Goal: Check status: Check status

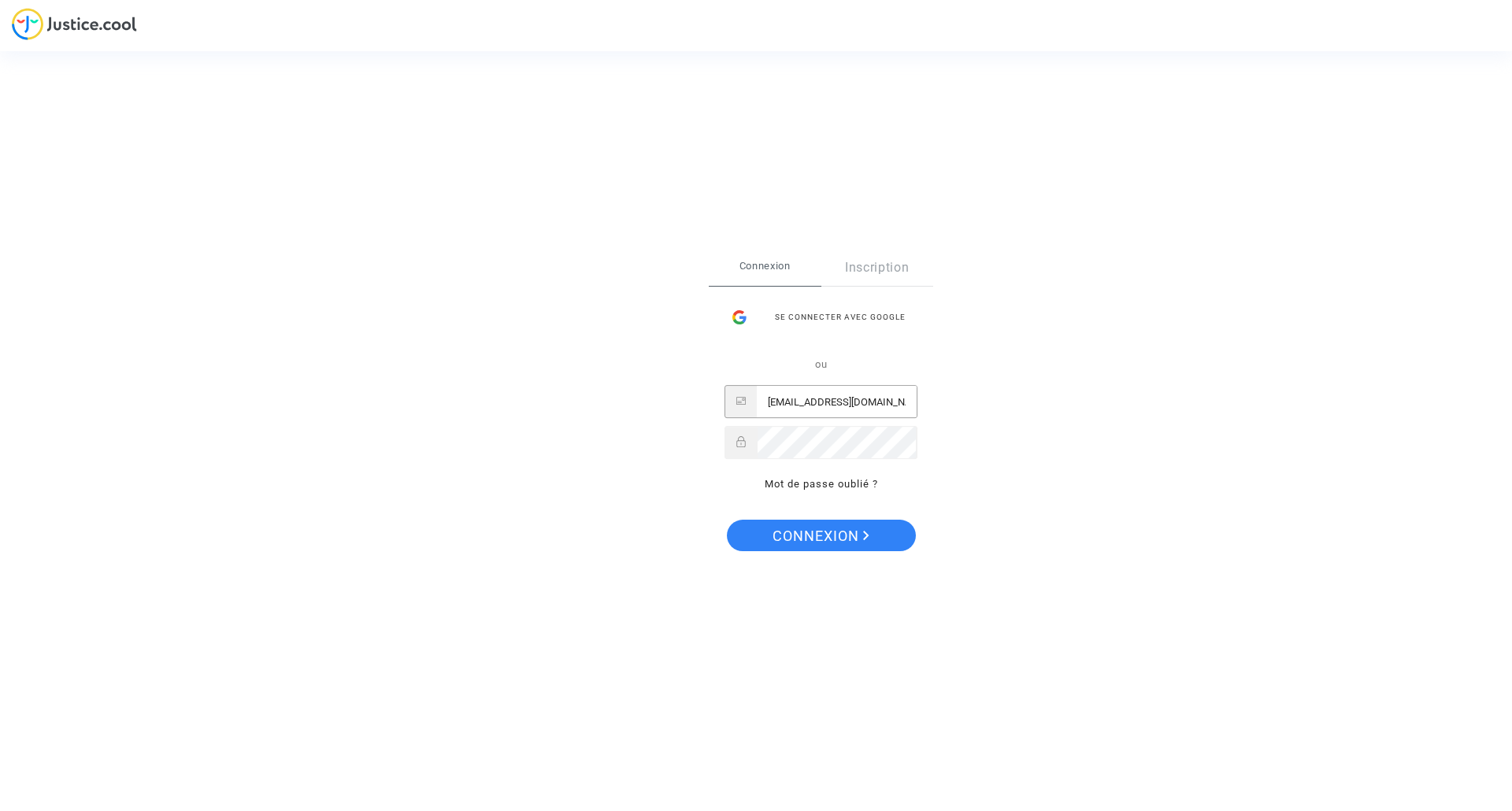
type input "[EMAIL_ADDRESS][DOMAIN_NAME]"
click at [820, 534] on button "Connexion" at bounding box center [821, 535] width 189 height 32
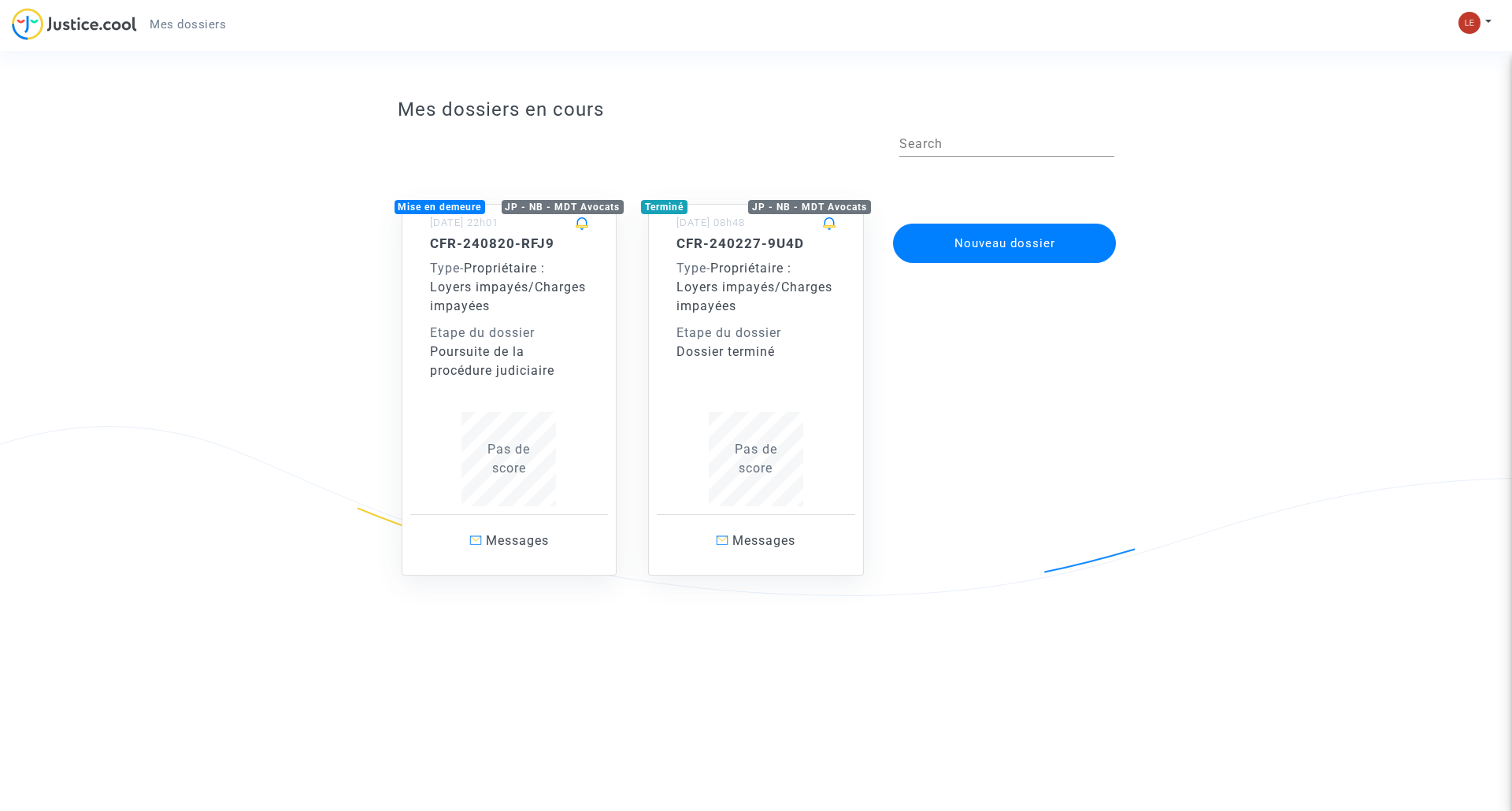
click at [563, 300] on div "Type - Propriétaire : Loyers impayés/Charges impayées" at bounding box center [509, 287] width 159 height 57
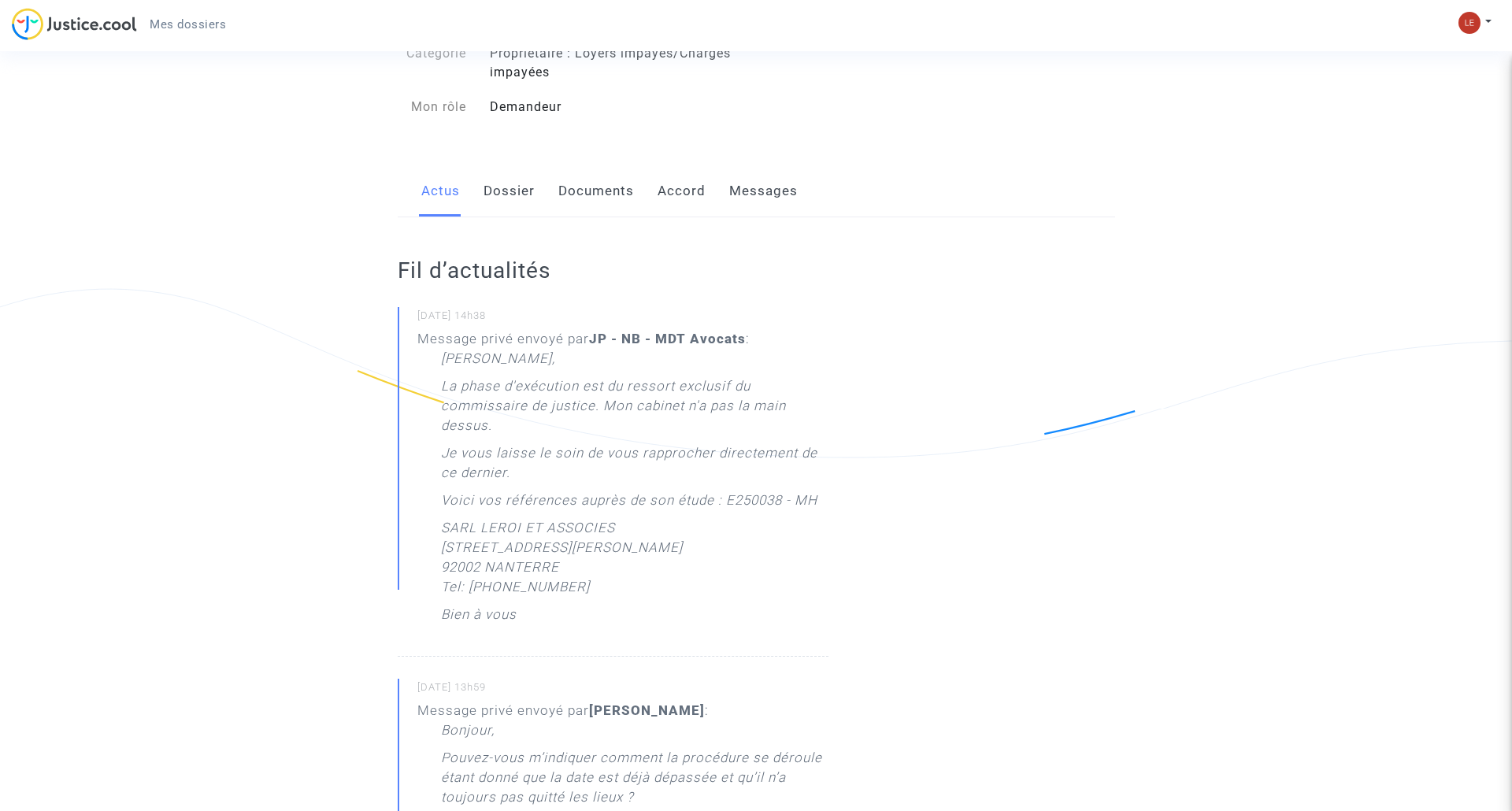
scroll to position [139, 0]
drag, startPoint x: 571, startPoint y: 613, endPoint x: 435, endPoint y: 546, distance: 151.6
click at [435, 546] on div "Message privé envoyé par JP - NB - MDT Avocats : Cher Monsieur, La phase d'exéc…" at bounding box center [623, 479] width 411 height 303
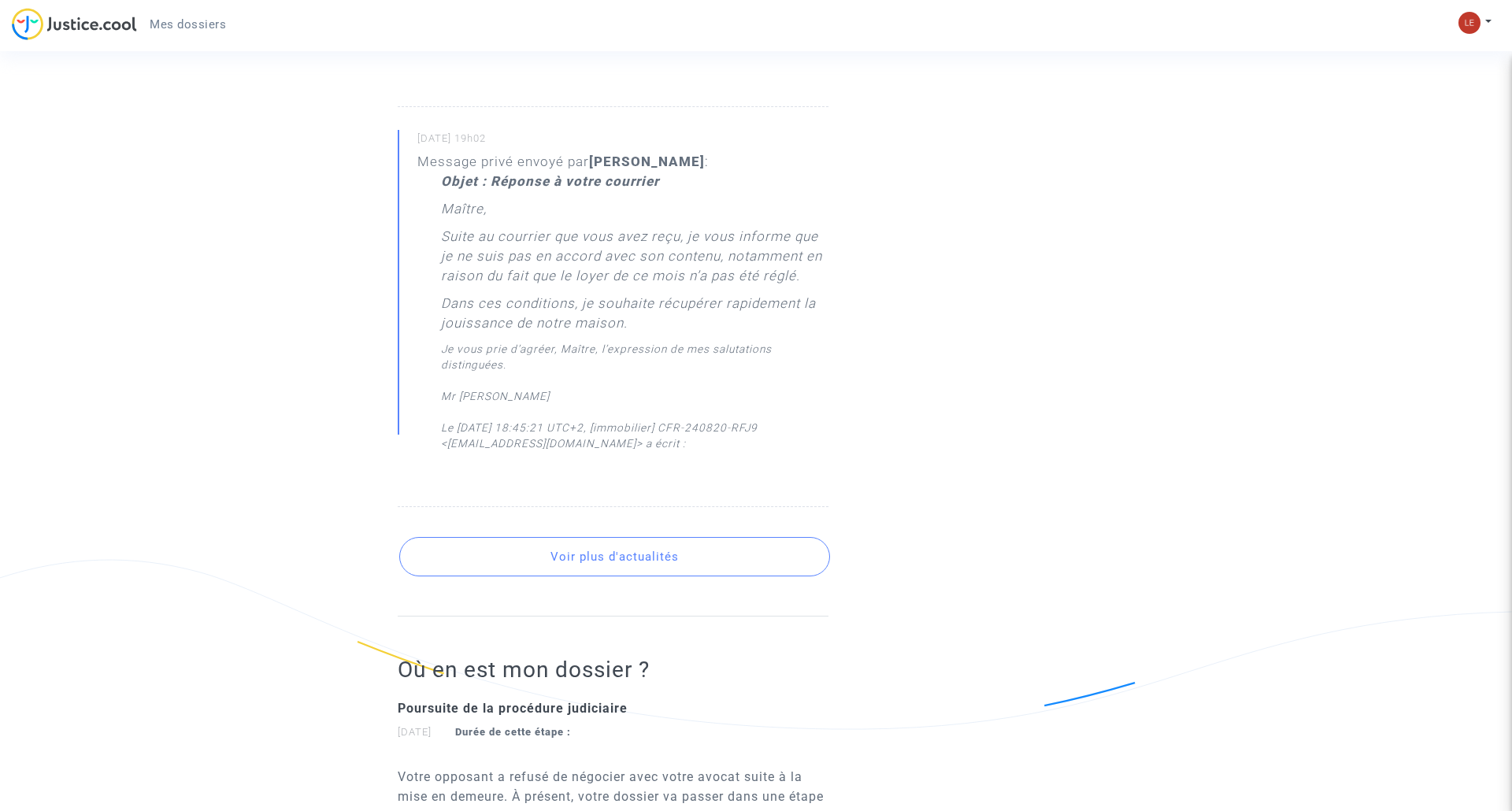
scroll to position [2390, 0]
click at [686, 562] on button "Voir plus d'actualités" at bounding box center [614, 556] width 431 height 39
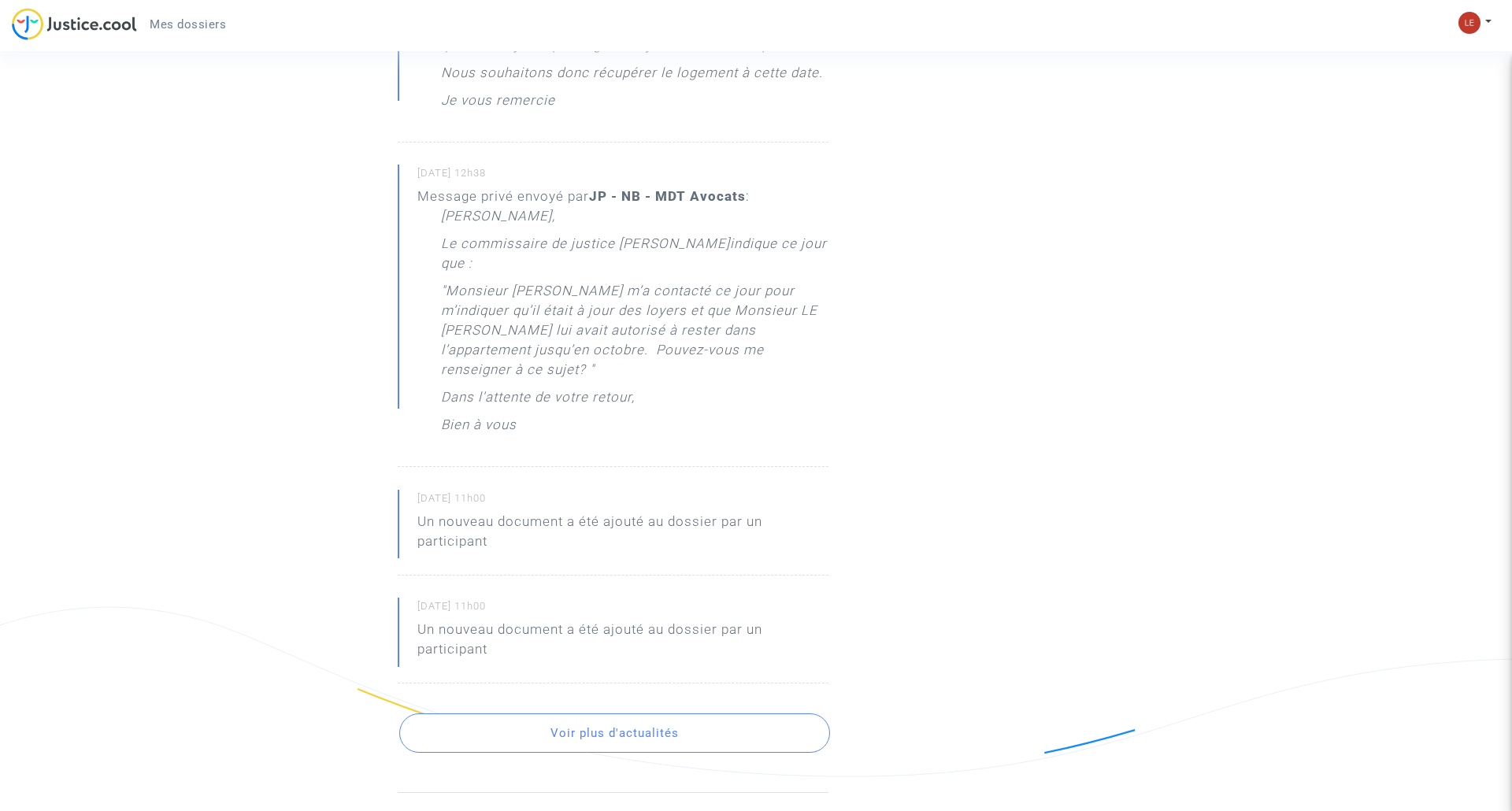
scroll to position [3181, 0]
click at [629, 715] on button "Voir plus d'actualités" at bounding box center [614, 734] width 431 height 39
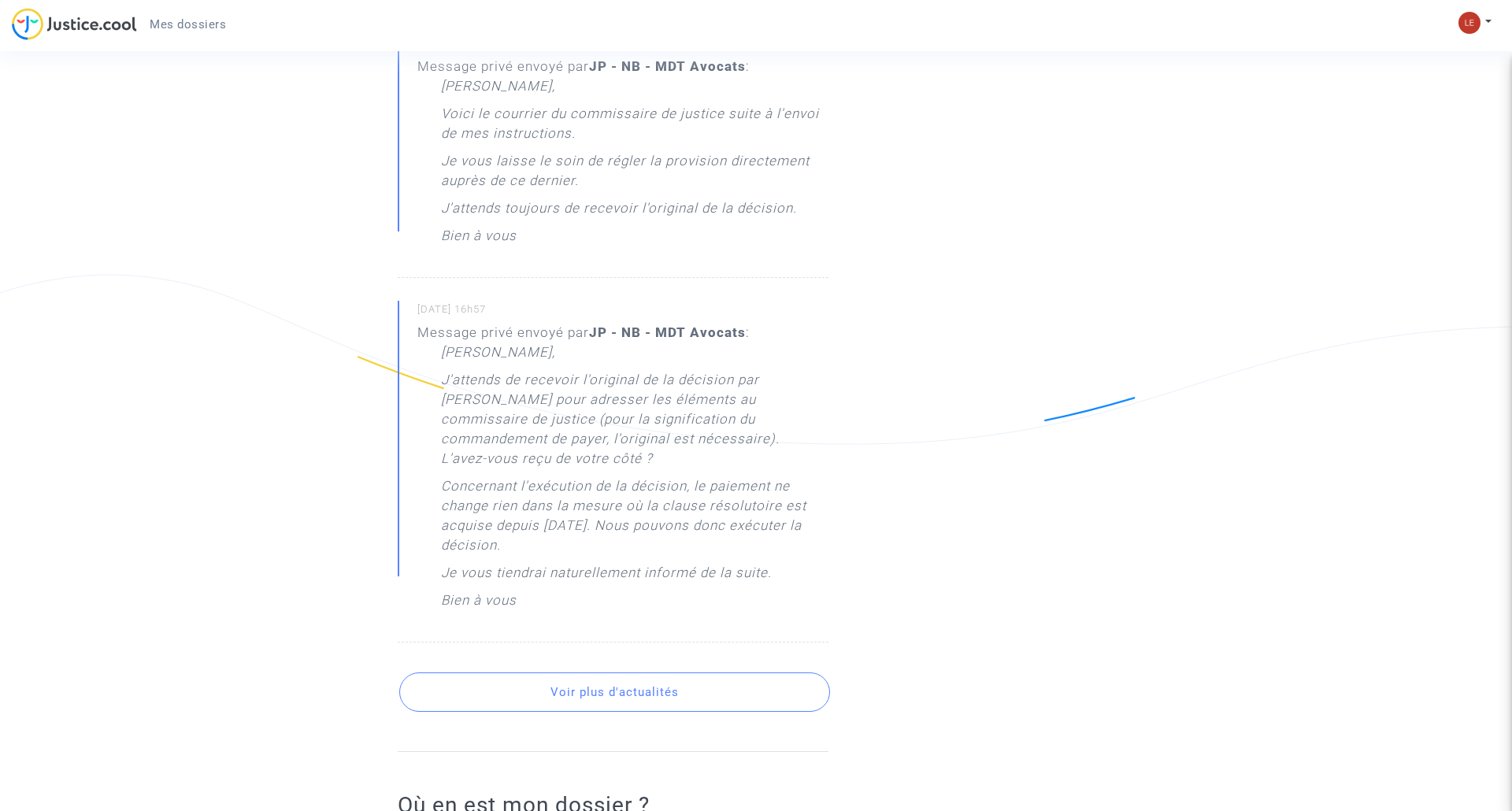
scroll to position [4356, 0]
click at [626, 673] on button "Voir plus d'actualités" at bounding box center [614, 692] width 431 height 39
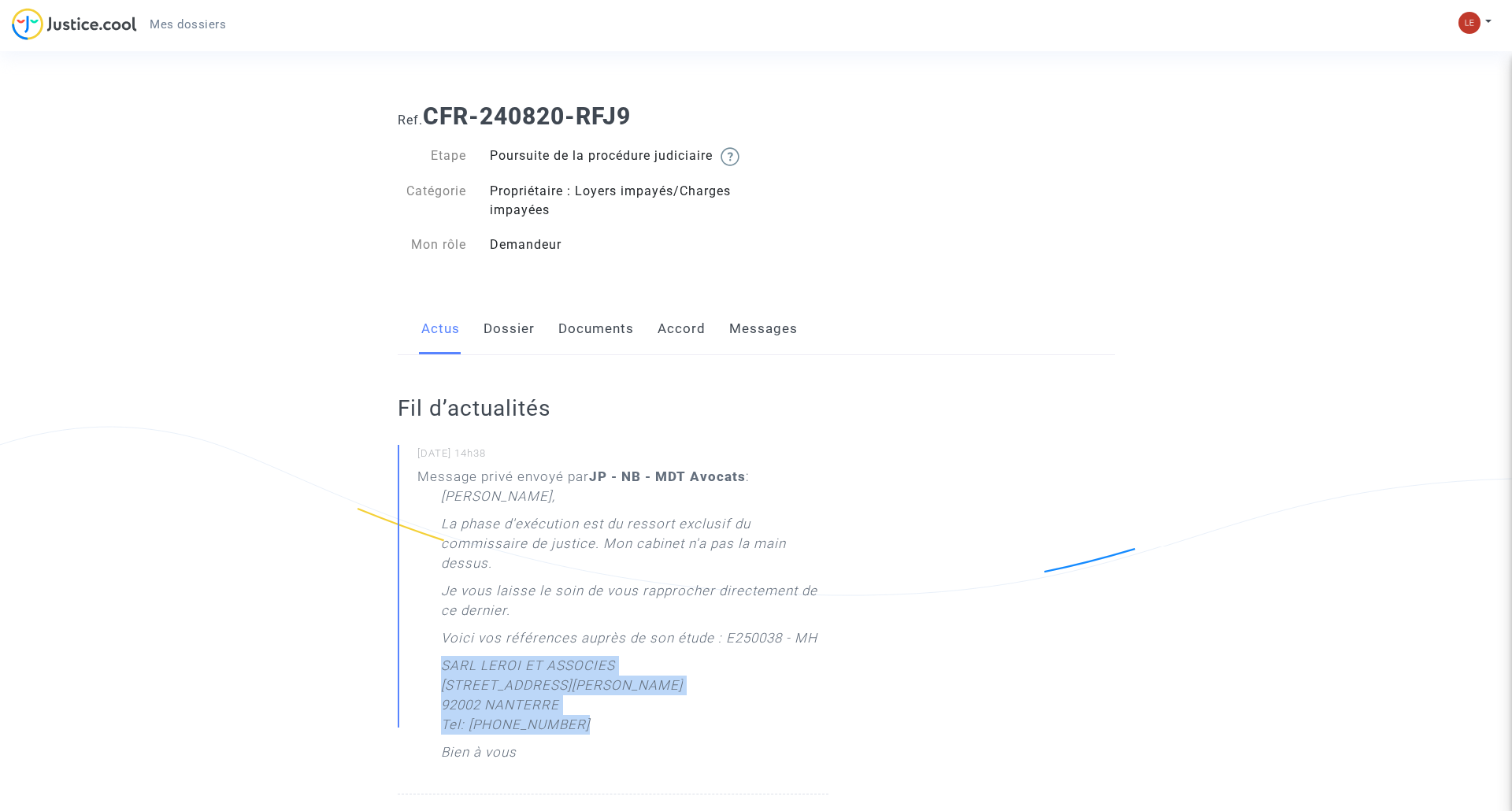
scroll to position [0, 0]
click at [598, 346] on link "Documents" at bounding box center [595, 329] width 76 height 52
